Goal: Information Seeking & Learning: Find specific fact

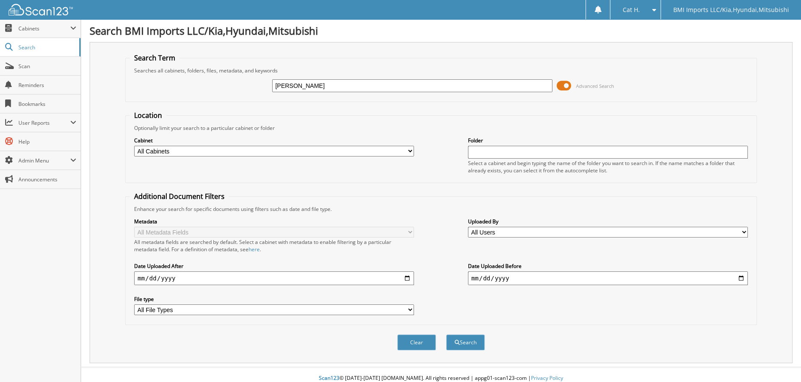
type input "[PERSON_NAME]"
click at [162, 306] on select "All File Types PDF WEBP" at bounding box center [274, 309] width 280 height 11
click at [159, 276] on input "date" at bounding box center [274, 278] width 280 height 14
click at [176, 272] on input "date" at bounding box center [274, 278] width 280 height 14
click at [139, 276] on input "date" at bounding box center [274, 278] width 280 height 14
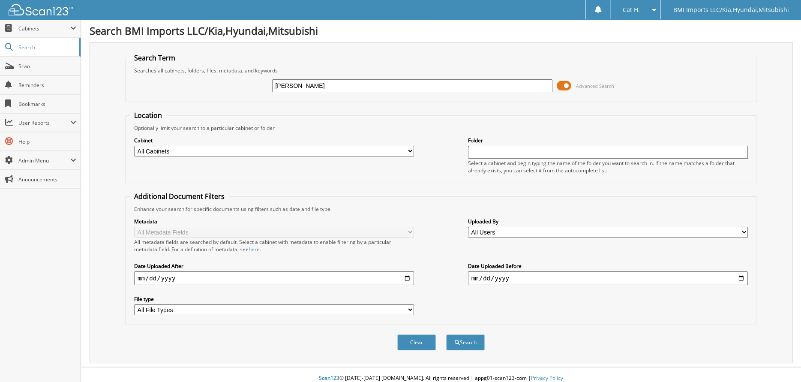
click at [139, 276] on input "date" at bounding box center [274, 278] width 280 height 14
type input "252025-08-19"
click at [474, 277] on input "date" at bounding box center [608, 278] width 280 height 14
type input "[DATE]"
click at [463, 338] on button "Search" at bounding box center [465, 342] width 39 height 16
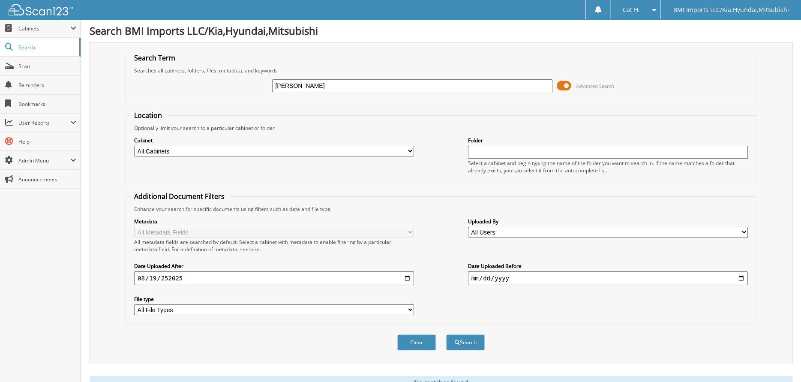
drag, startPoint x: 328, startPoint y: 85, endPoint x: 259, endPoint y: 86, distance: 68.6
click at [259, 86] on div "[PERSON_NAME] Advanced Search" at bounding box center [441, 85] width 622 height 23
click at [476, 148] on input "text" at bounding box center [608, 152] width 280 height 13
paste input "[PERSON_NAME]"
type input "[PERSON_NAME]"
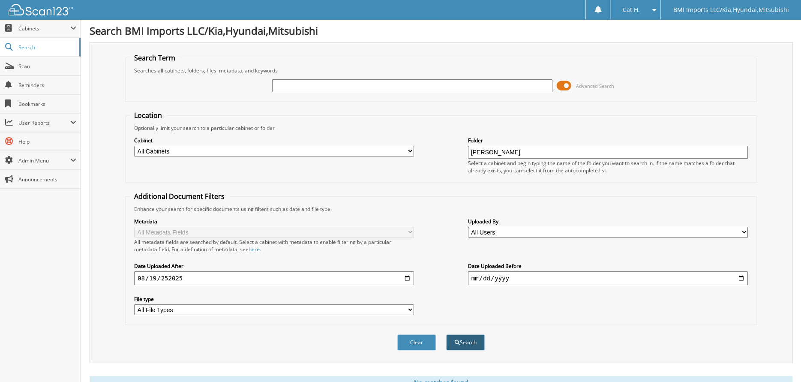
click at [468, 337] on button "Search" at bounding box center [465, 342] width 39 height 16
click at [319, 80] on input "text" at bounding box center [412, 85] width 280 height 13
type input "546593"
click at [465, 334] on button "Search" at bounding box center [465, 342] width 39 height 16
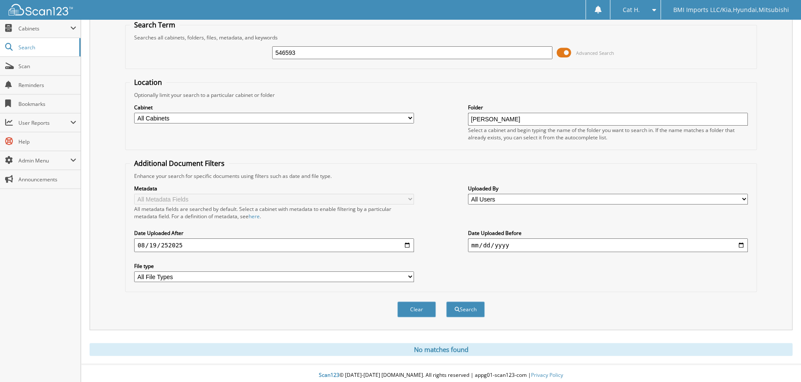
drag, startPoint x: 520, startPoint y: 117, endPoint x: 456, endPoint y: 121, distance: 64.8
click at [456, 121] on div "Cabinet All Cabinets GEN - SERVICE RO HYU - SERVICE RO KIA - SERVICE RO MIT - S…" at bounding box center [441, 122] width 622 height 47
drag, startPoint x: 297, startPoint y: 50, endPoint x: 260, endPoint y: 48, distance: 37.3
click at [260, 48] on div "546593 Advanced Search" at bounding box center [441, 52] width 622 height 23
click at [29, 66] on span "Scan" at bounding box center [47, 66] width 58 height 7
